Goal: Information Seeking & Learning: Check status

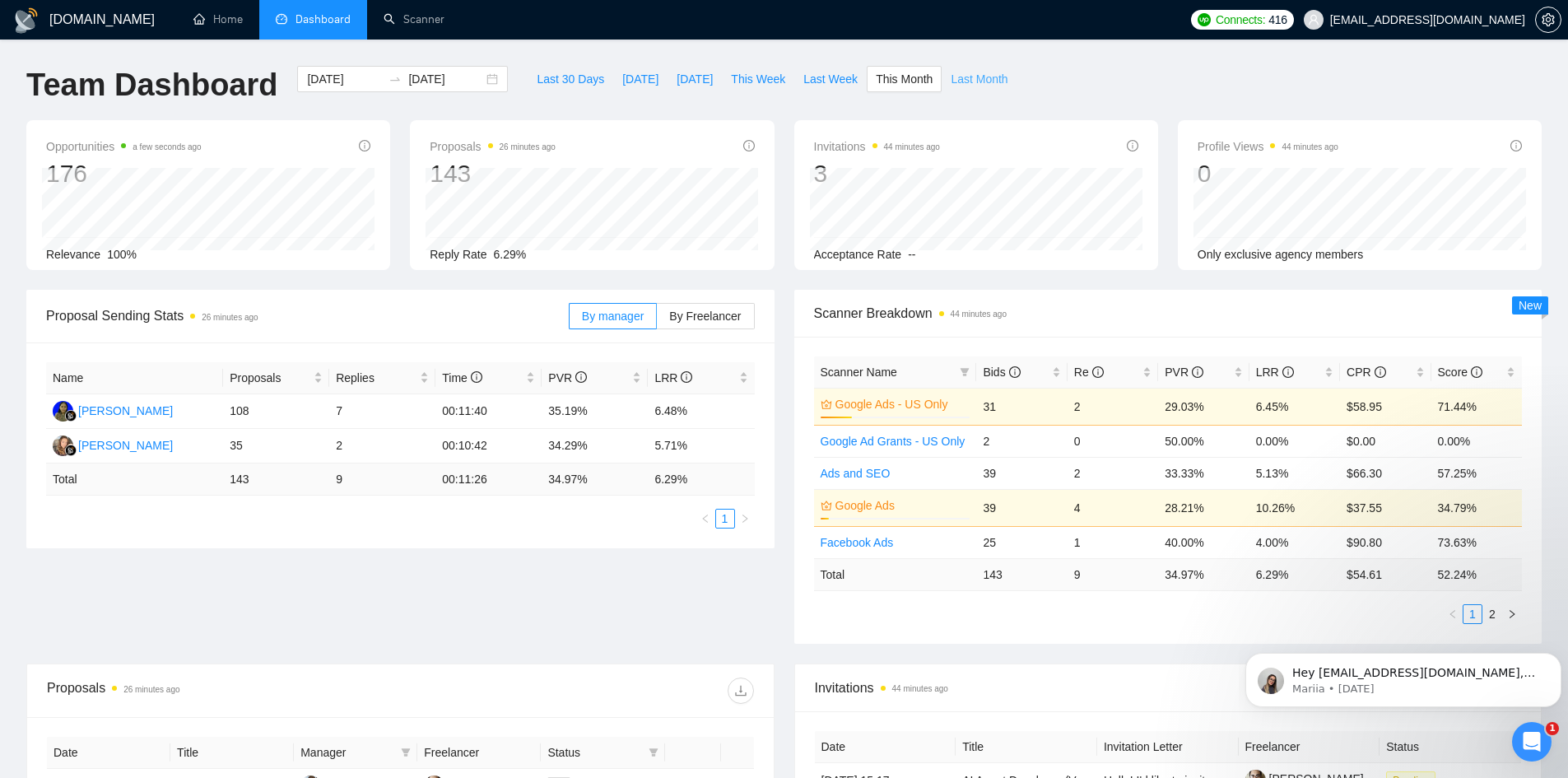
click at [958, 71] on span "Last Month" at bounding box center [979, 78] width 56 height 19
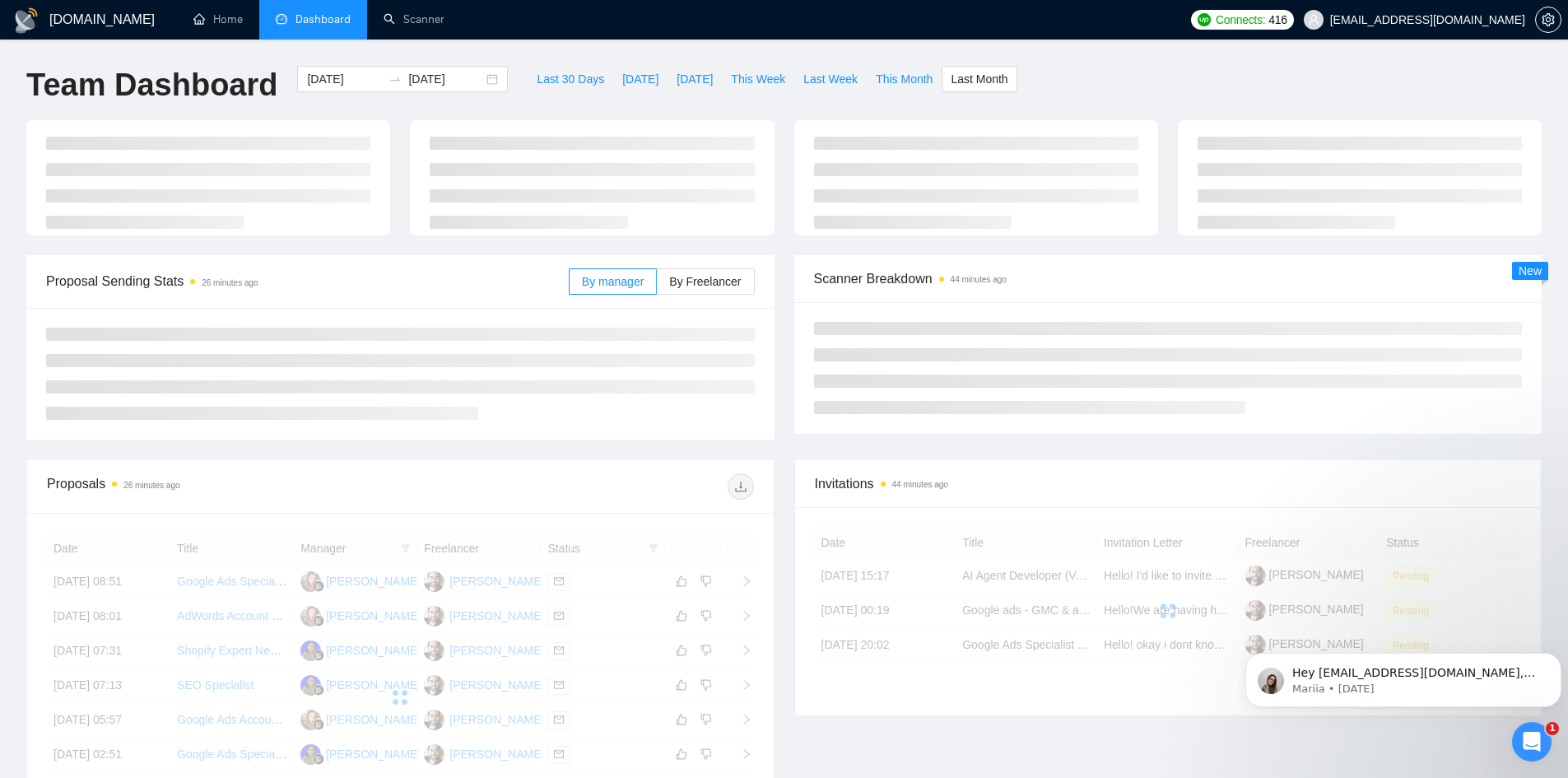
type input "[DATE]"
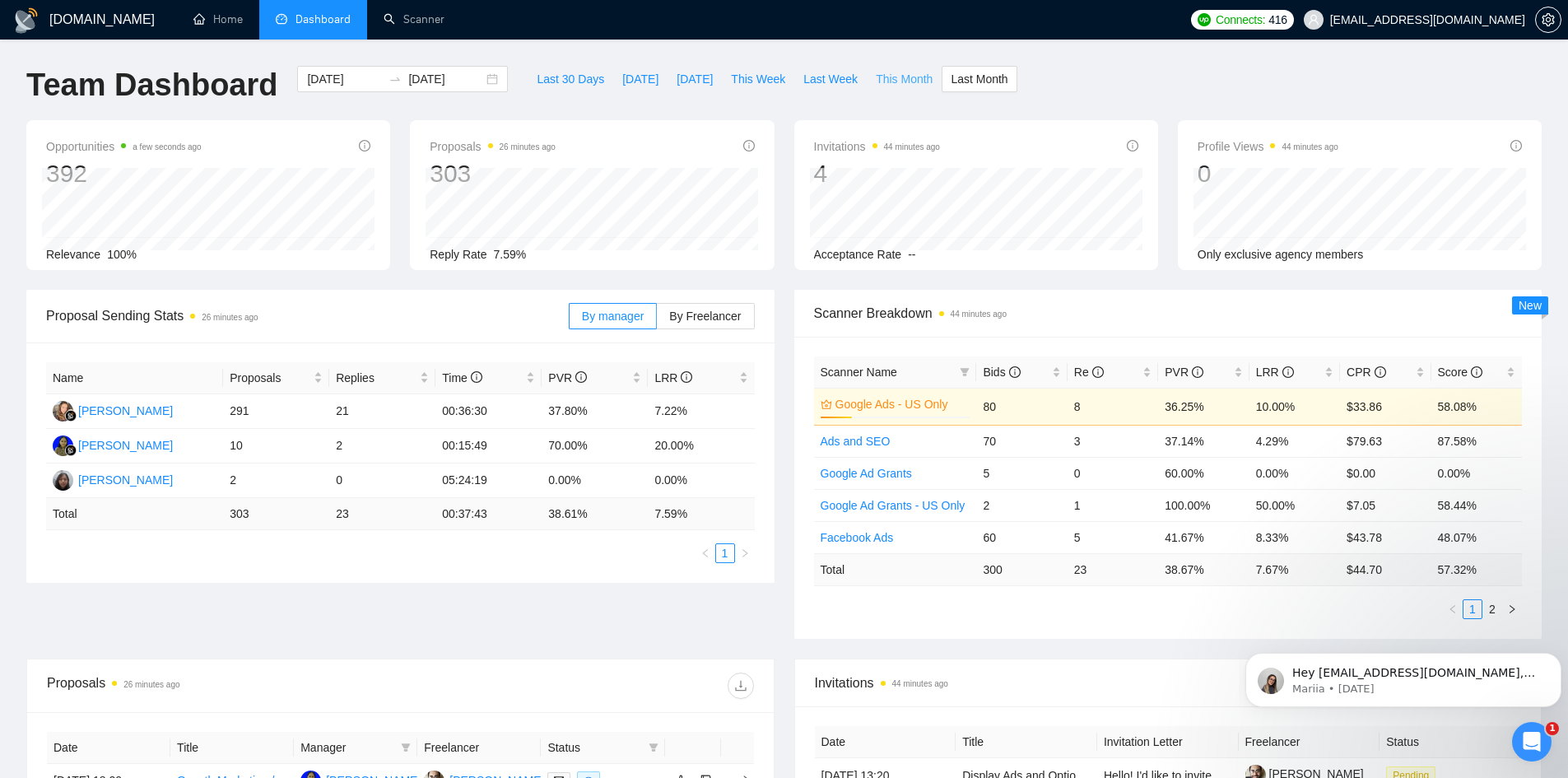
click at [885, 70] on span "This Month" at bounding box center [904, 78] width 56 height 19
type input "[DATE]"
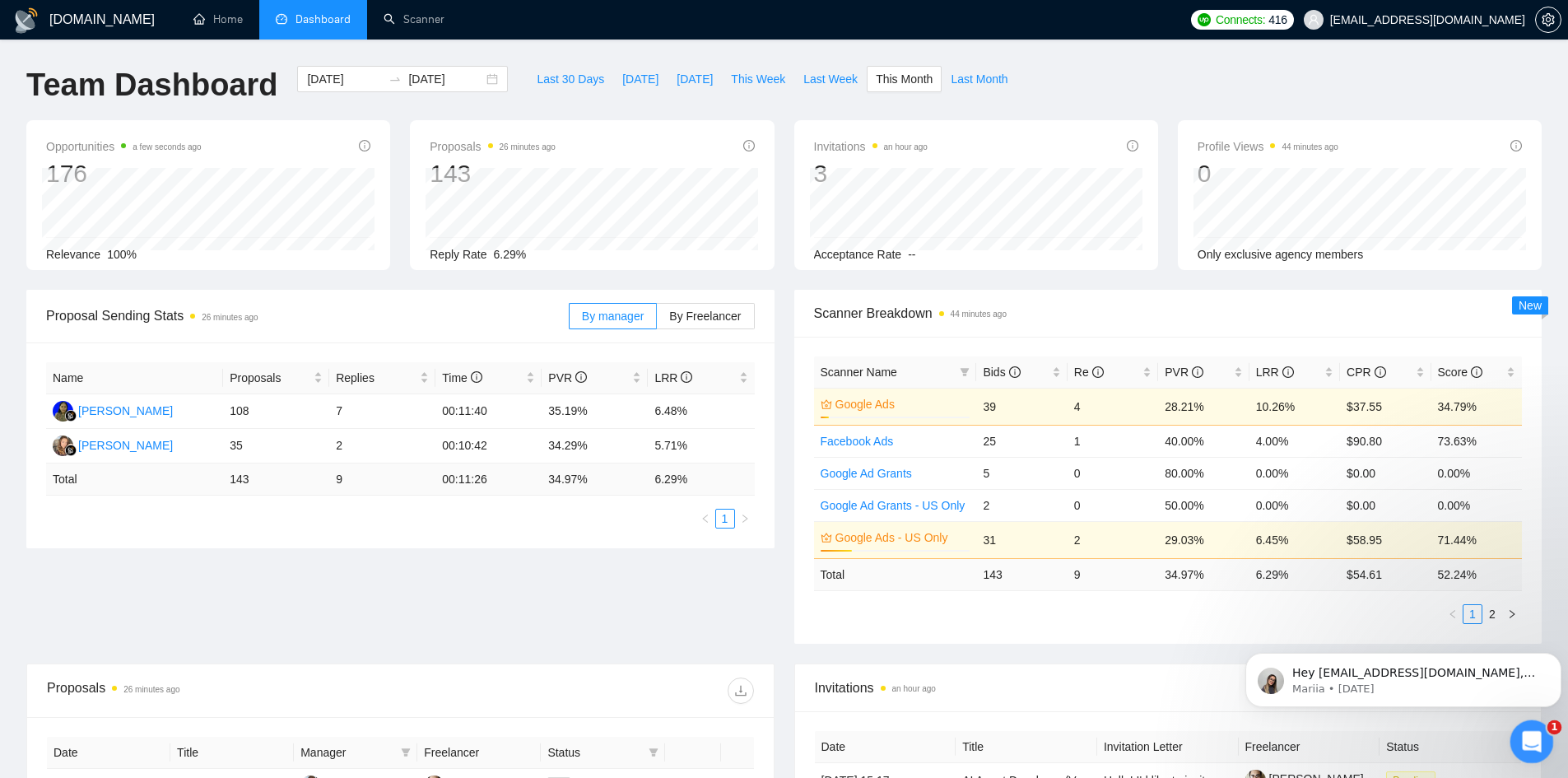
click at [1522, 720] on html at bounding box center [1528, 739] width 40 height 40
click at [1532, 737] on icon "Open Intercom Messenger" at bounding box center [1529, 739] width 27 height 27
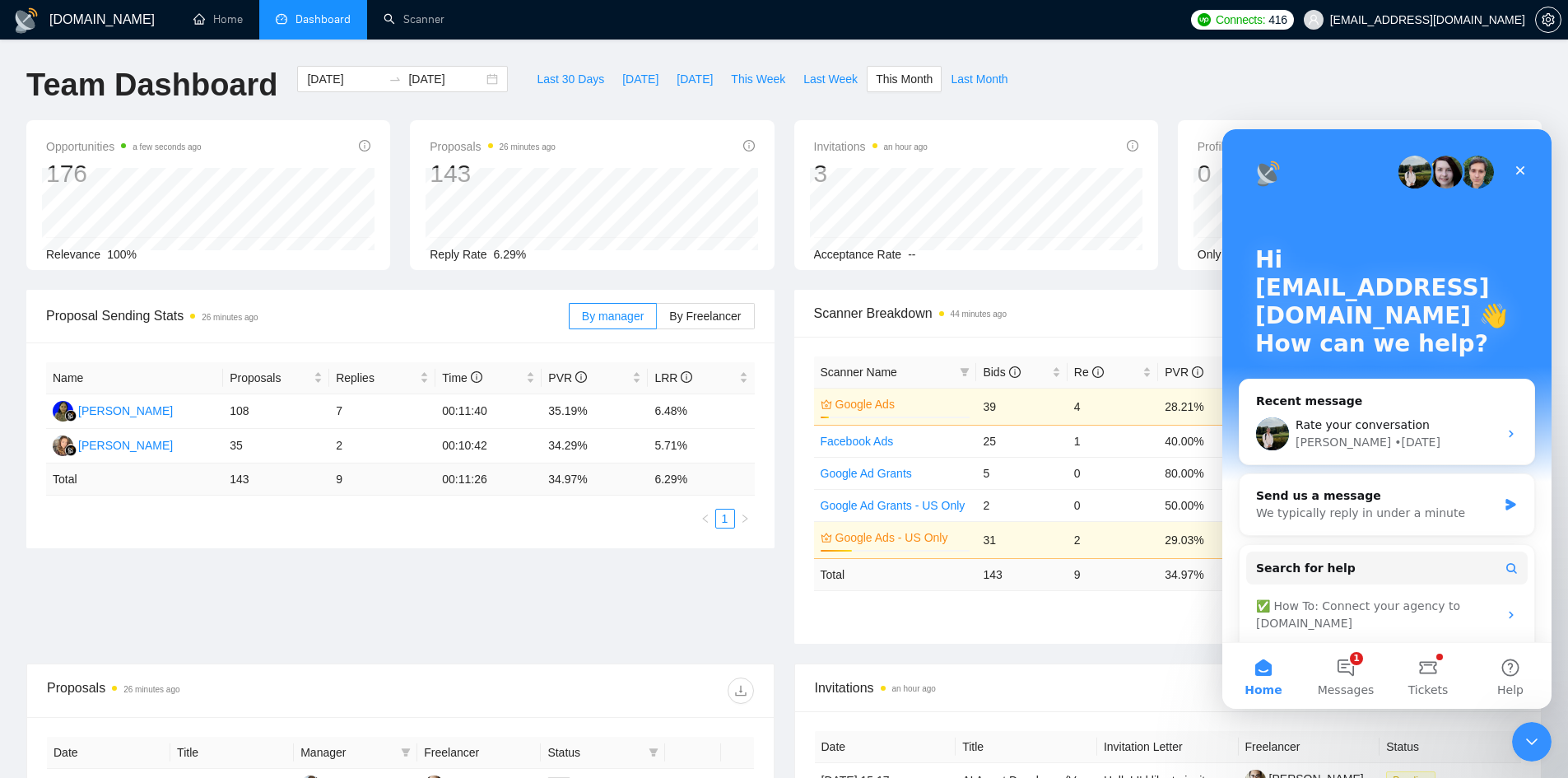
scroll to position [121, 0]
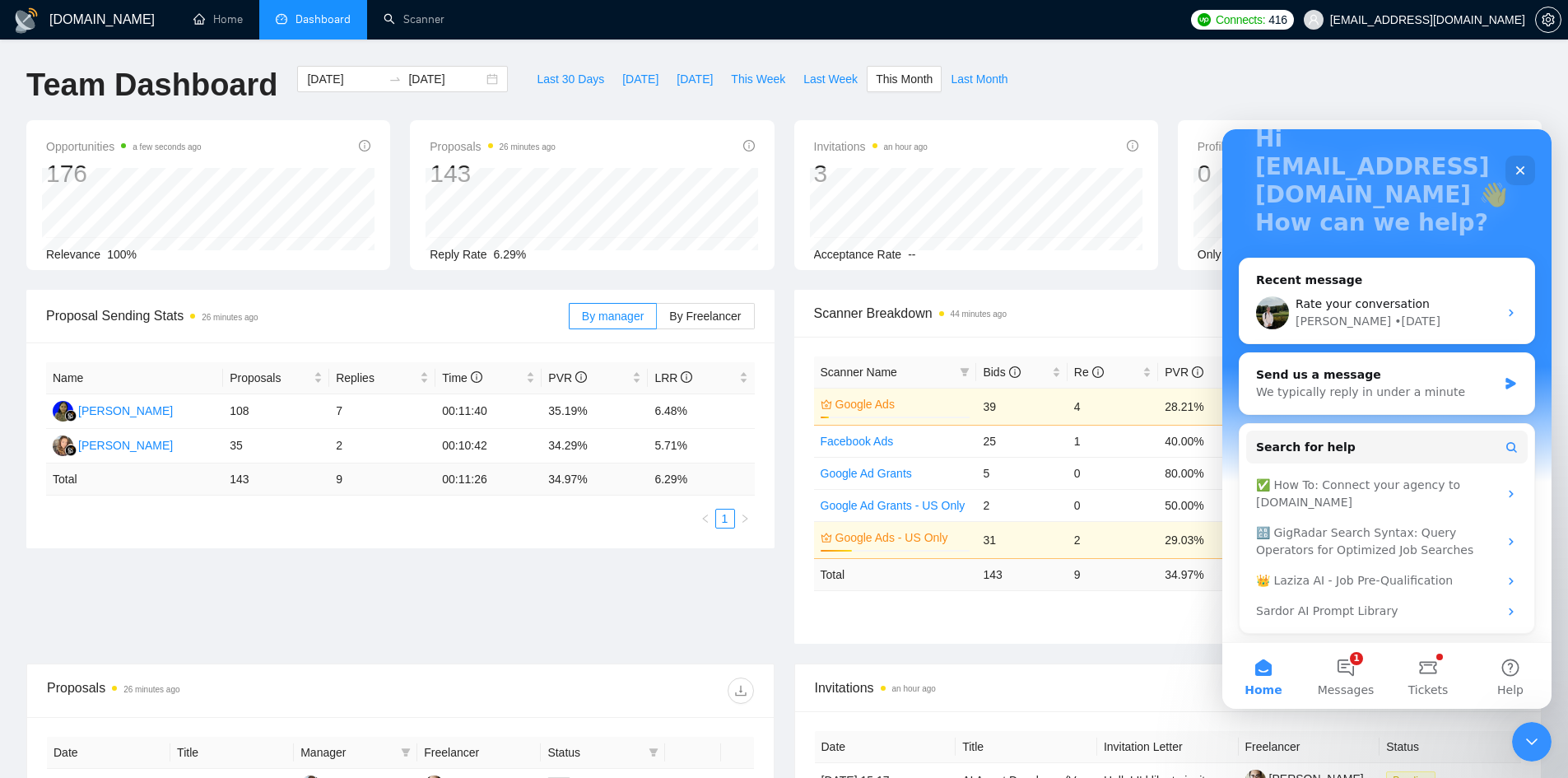
click at [441, 703] on div at bounding box center [576, 691] width 353 height 26
click at [1529, 747] on icon "Close Intercom Messenger" at bounding box center [1529, 739] width 19 height 19
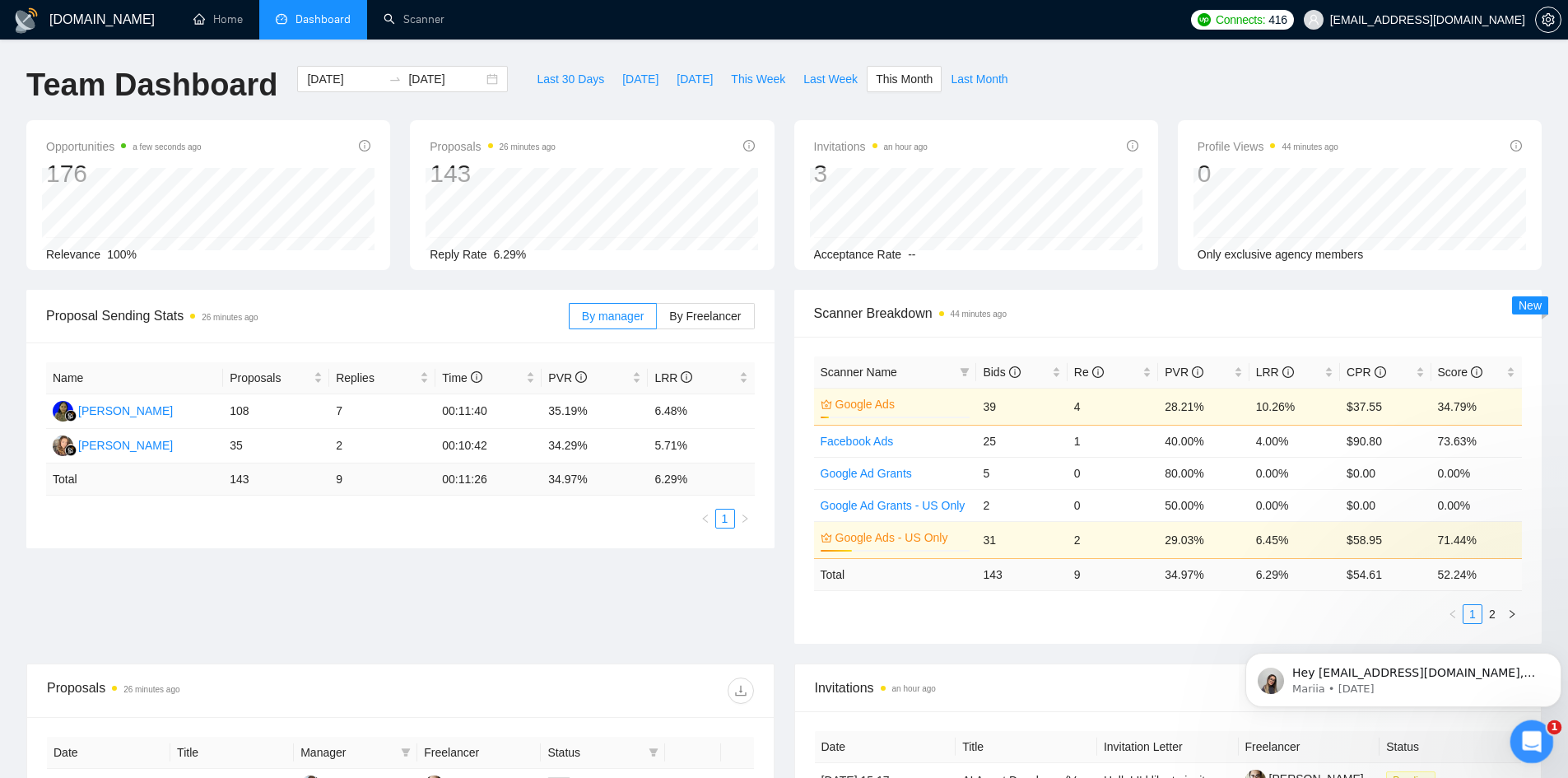
scroll to position [0, 0]
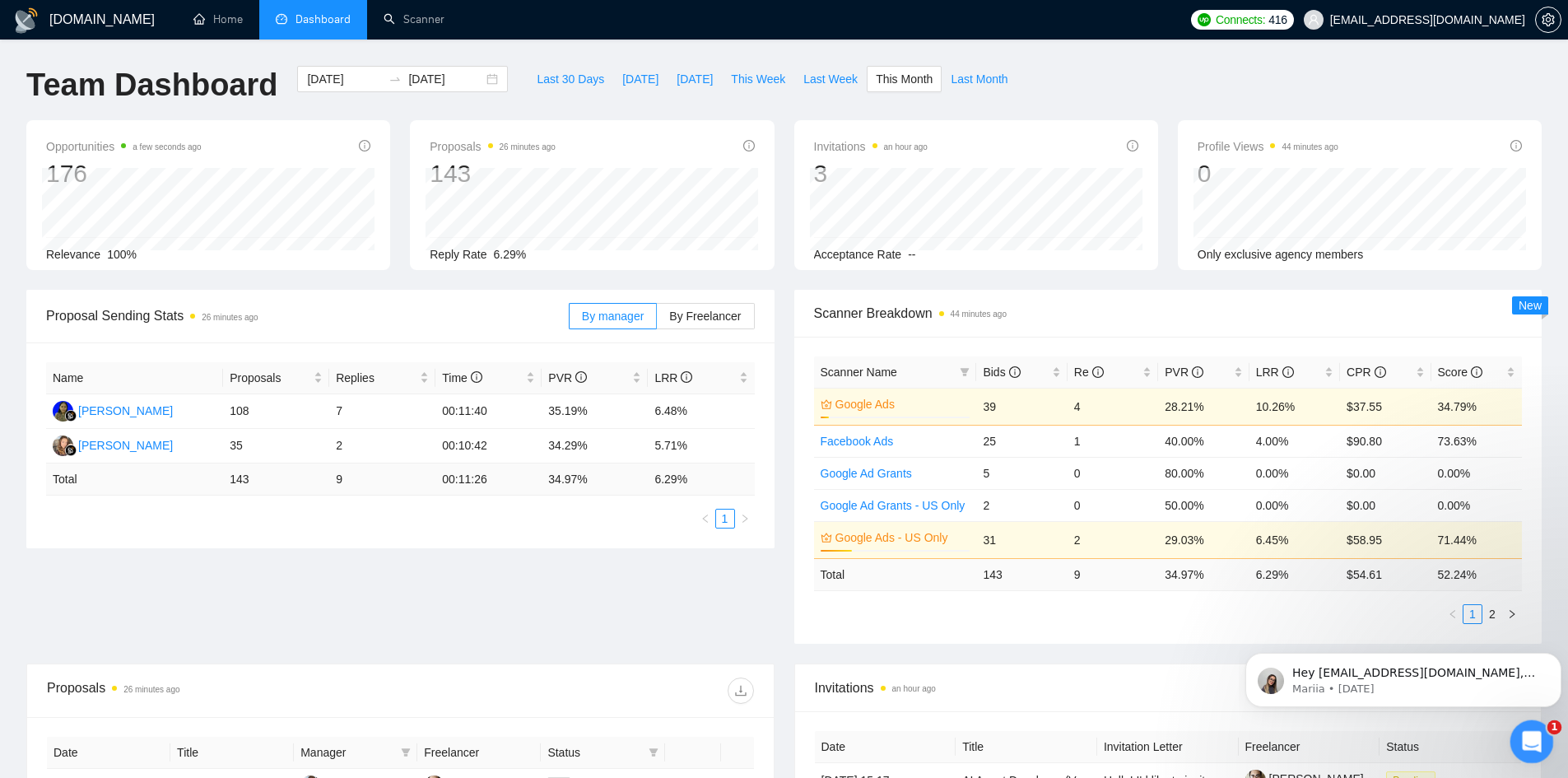
click at [1529, 747] on icon "Open Intercom Messenger" at bounding box center [1529, 739] width 27 height 27
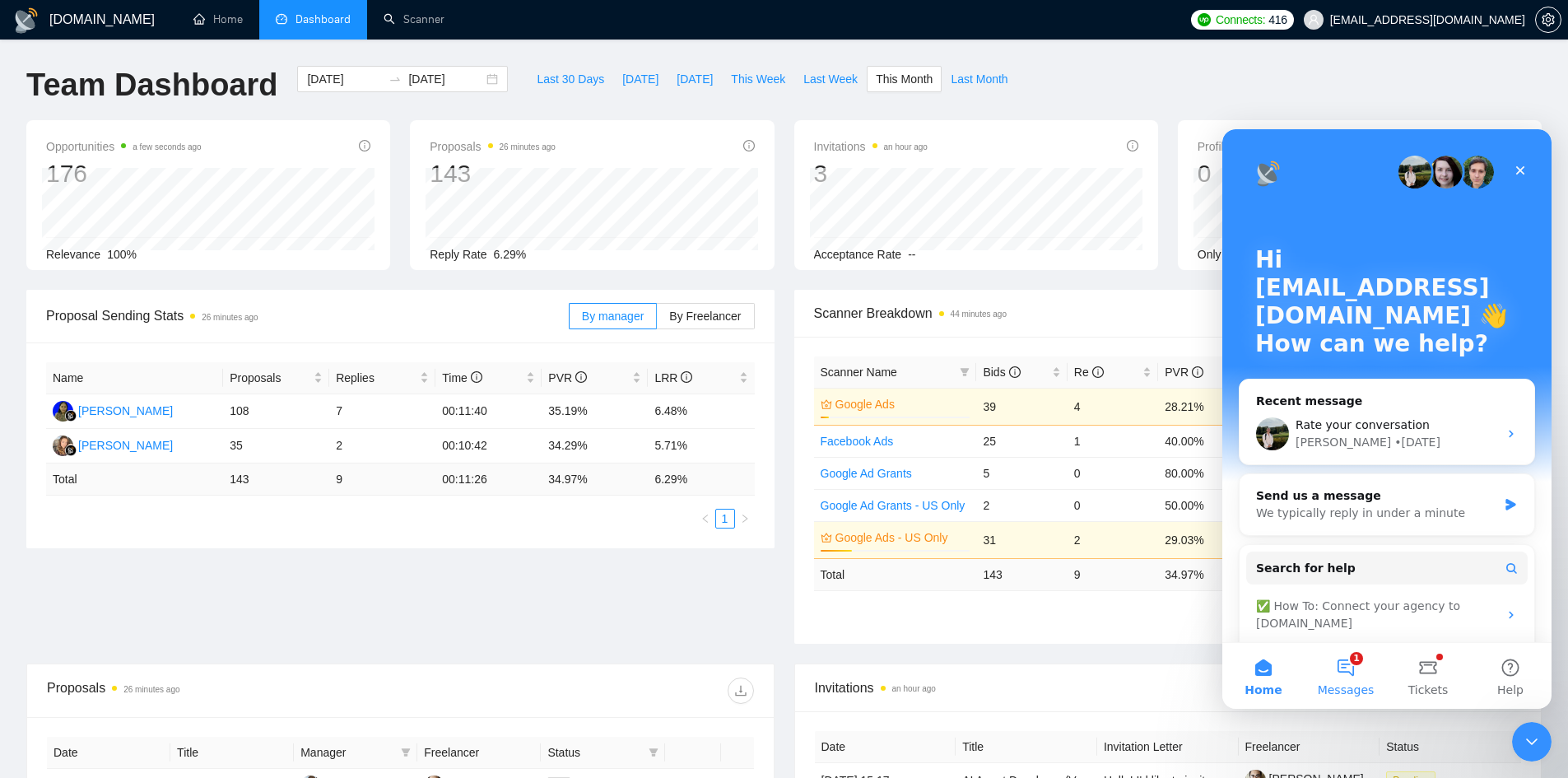
click at [1349, 673] on button "1 Messages" at bounding box center [1345, 676] width 82 height 66
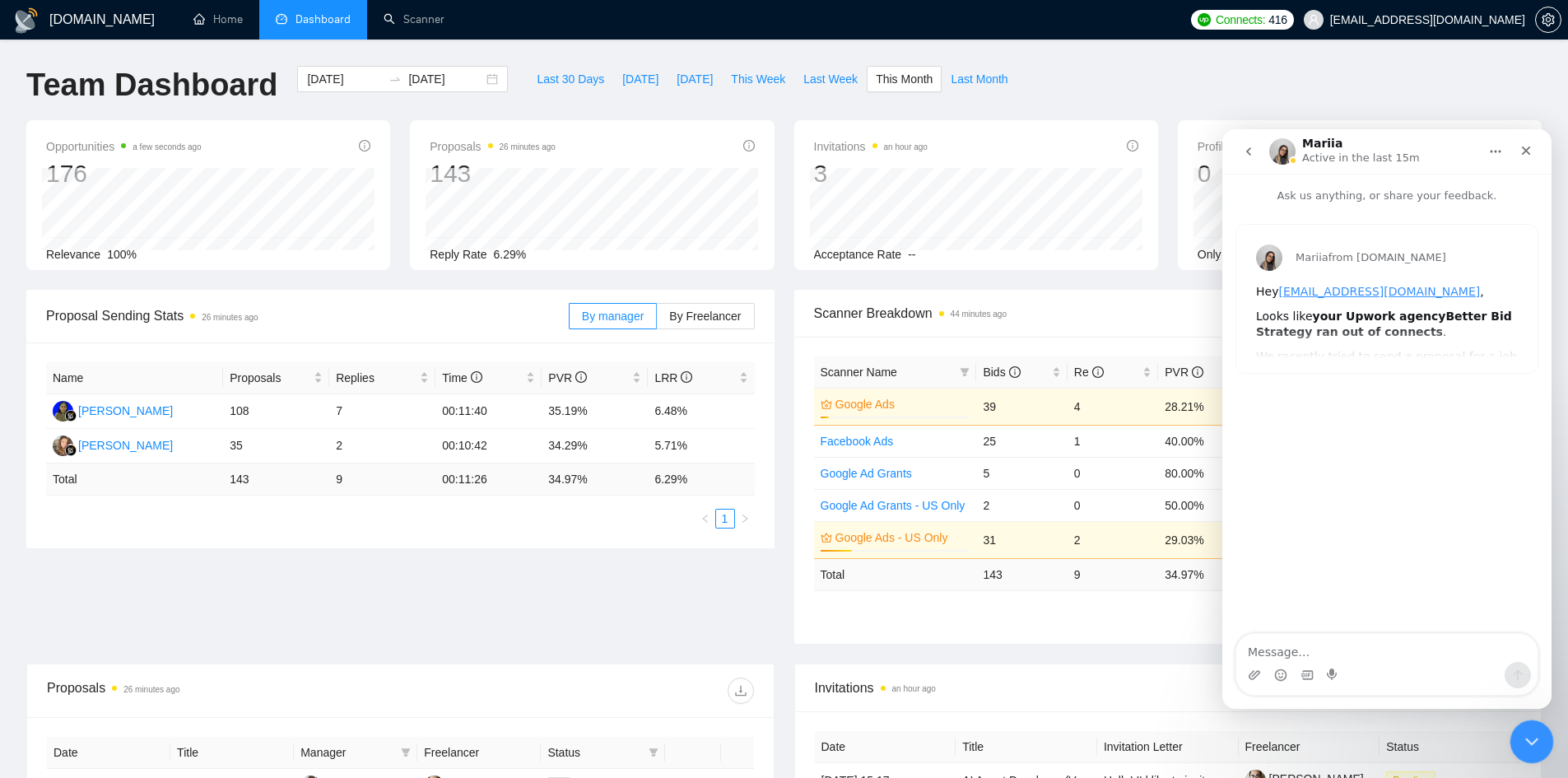
click at [1532, 758] on div "Close Intercom Messenger" at bounding box center [1528, 739] width 40 height 40
